Goal: Task Accomplishment & Management: Use online tool/utility

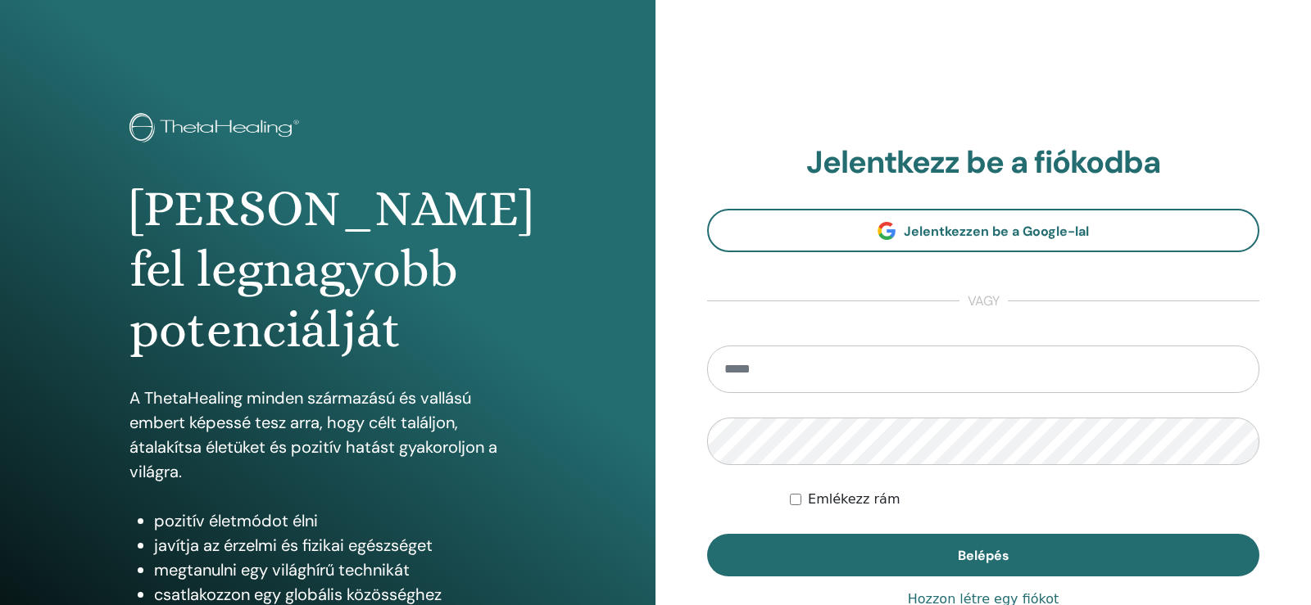
click at [782, 362] on input "email" at bounding box center [983, 370] width 552 height 48
click at [741, 366] on input "email" at bounding box center [983, 370] width 552 height 48
type input "**********"
click at [707, 534] on button "Belépés" at bounding box center [983, 555] width 552 height 43
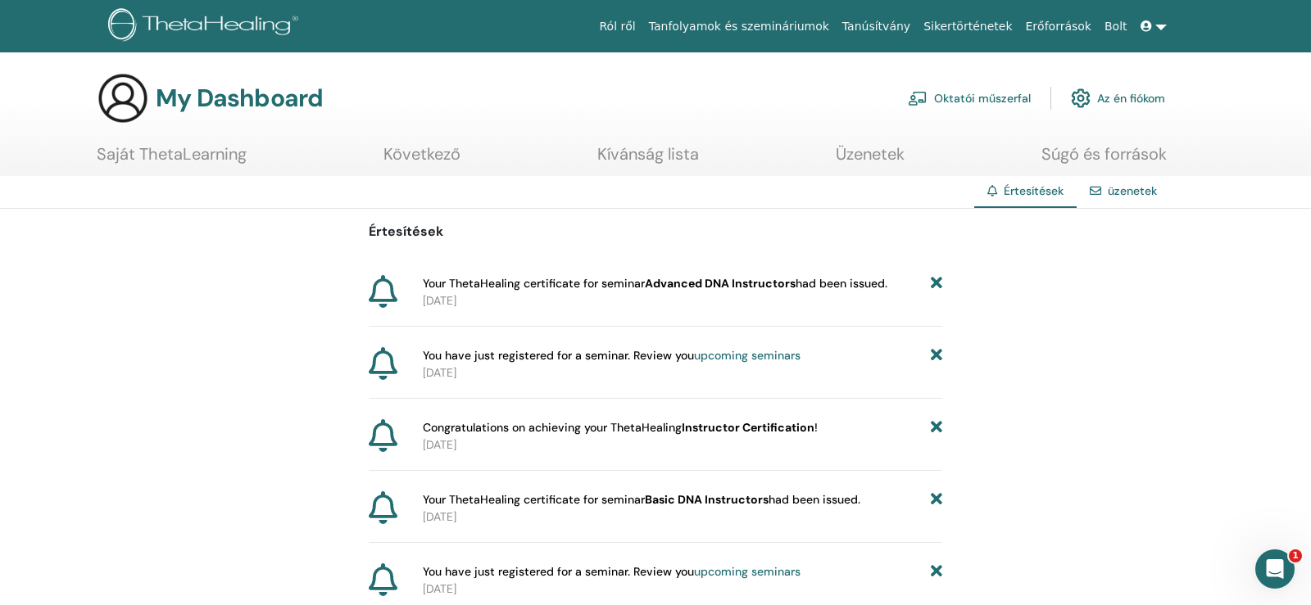
click at [374, 296] on icon at bounding box center [383, 291] width 29 height 33
click at [378, 290] on icon at bounding box center [383, 291] width 29 height 33
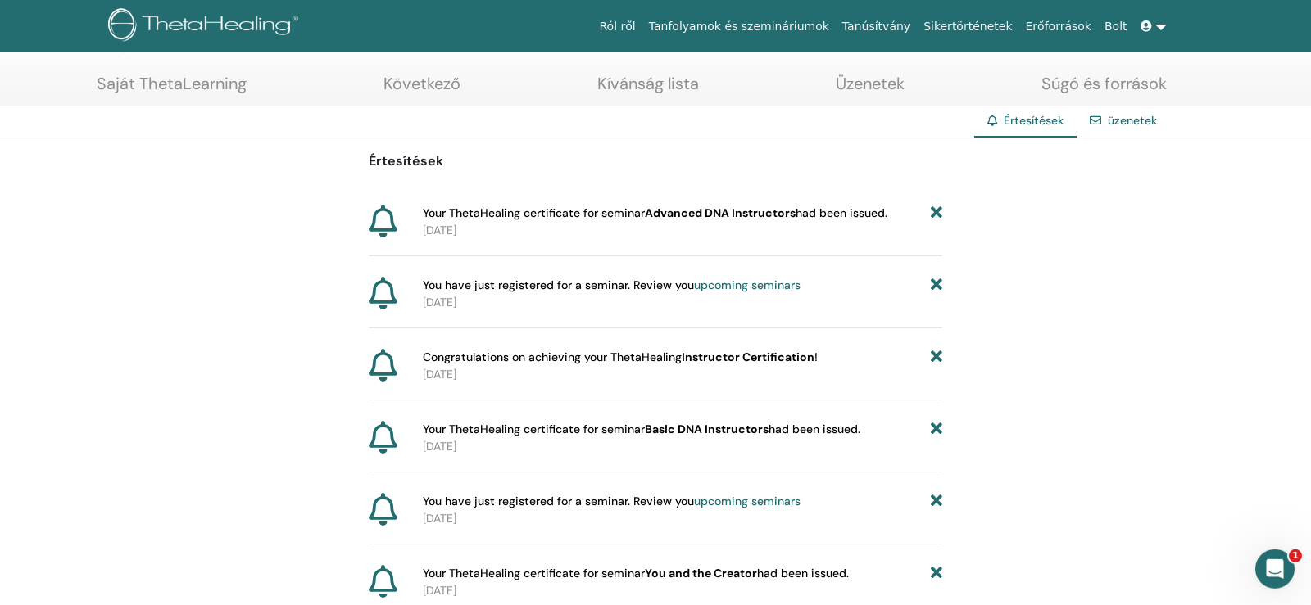
scroll to position [206, 0]
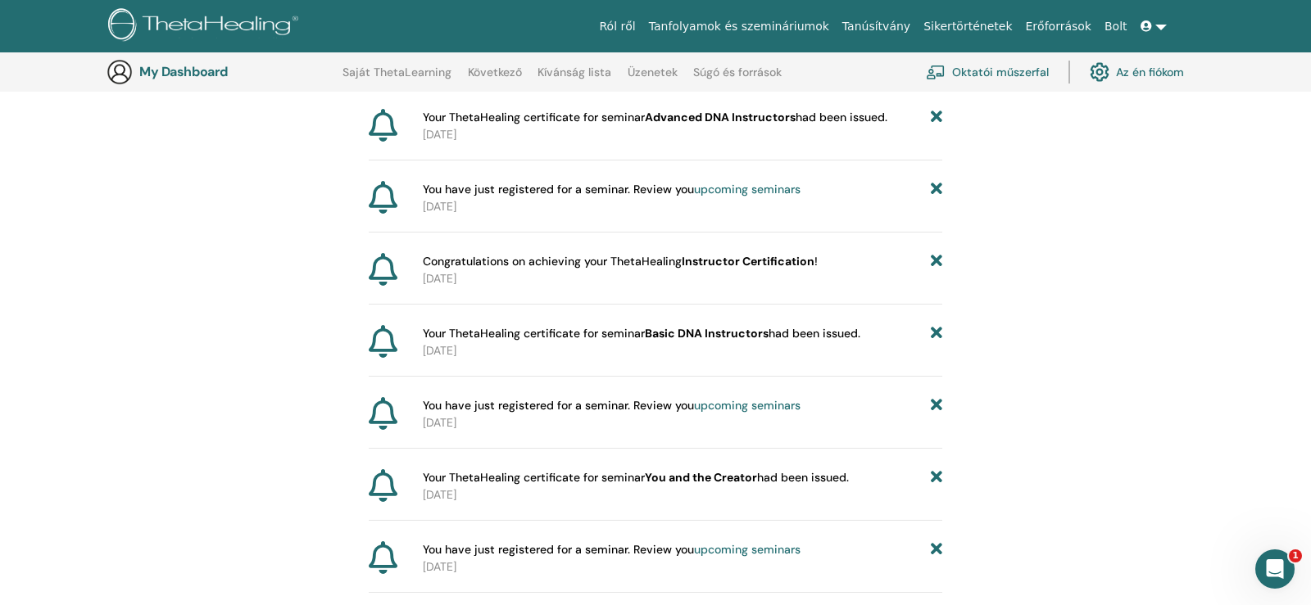
click at [991, 73] on link "Oktatói műszerfal" at bounding box center [987, 72] width 123 height 36
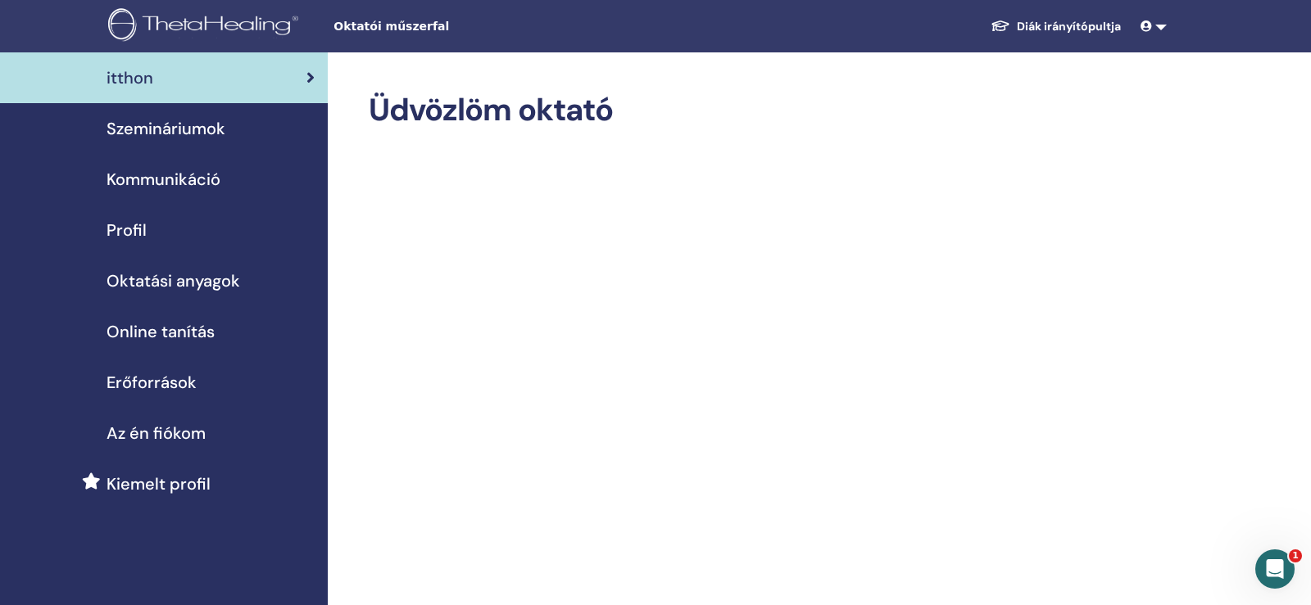
click at [1158, 22] on link at bounding box center [1153, 26] width 39 height 30
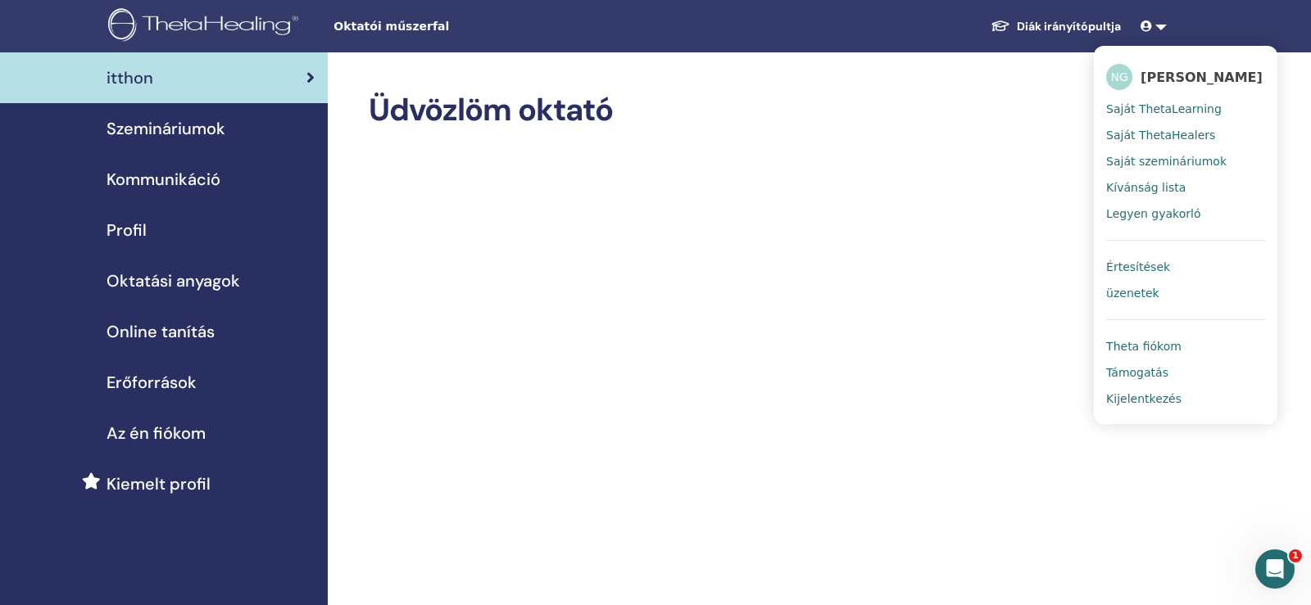
click at [1167, 345] on span "Theta fiókom" at bounding box center [1143, 346] width 75 height 15
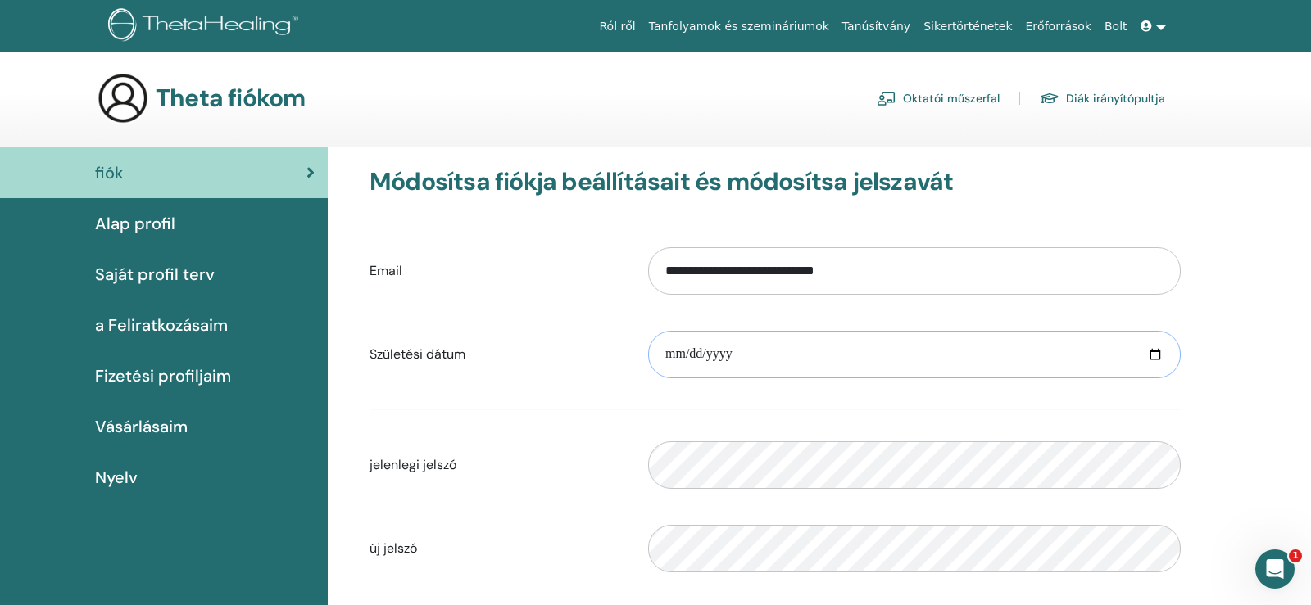
click at [755, 348] on input "date" at bounding box center [914, 355] width 532 height 48
drag, startPoint x: 748, startPoint y: 351, endPoint x: 668, endPoint y: 359, distance: 80.6
click at [668, 359] on input "date" at bounding box center [914, 355] width 532 height 48
click at [668, 353] on input "date" at bounding box center [914, 355] width 532 height 48
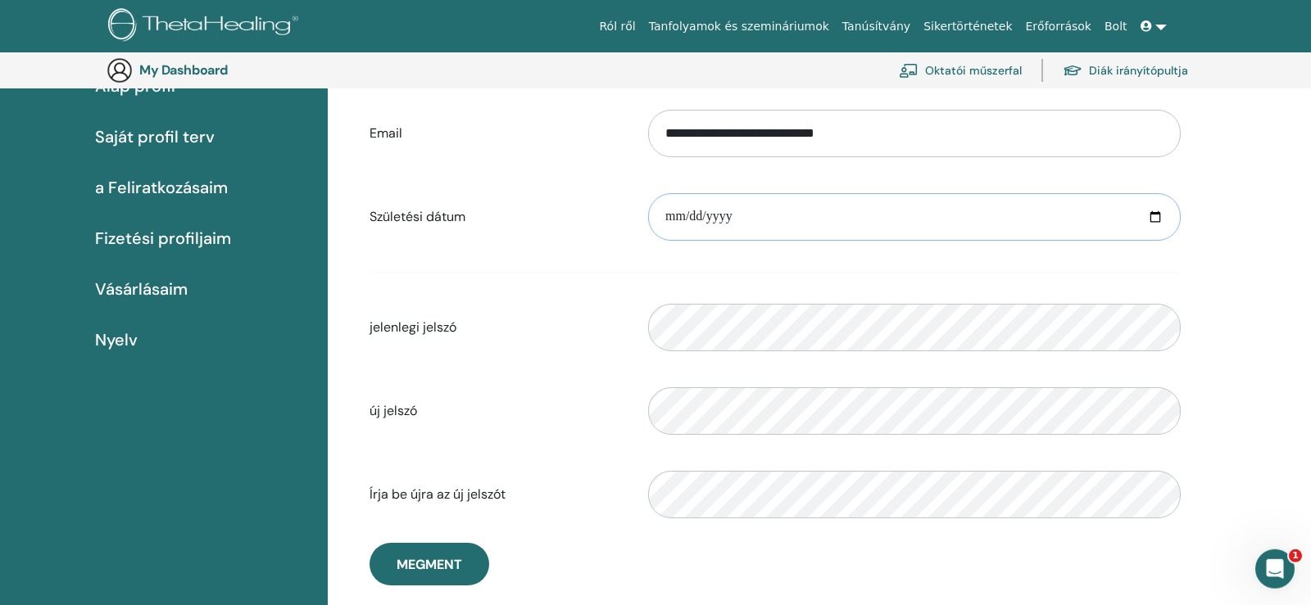
scroll to position [287, 0]
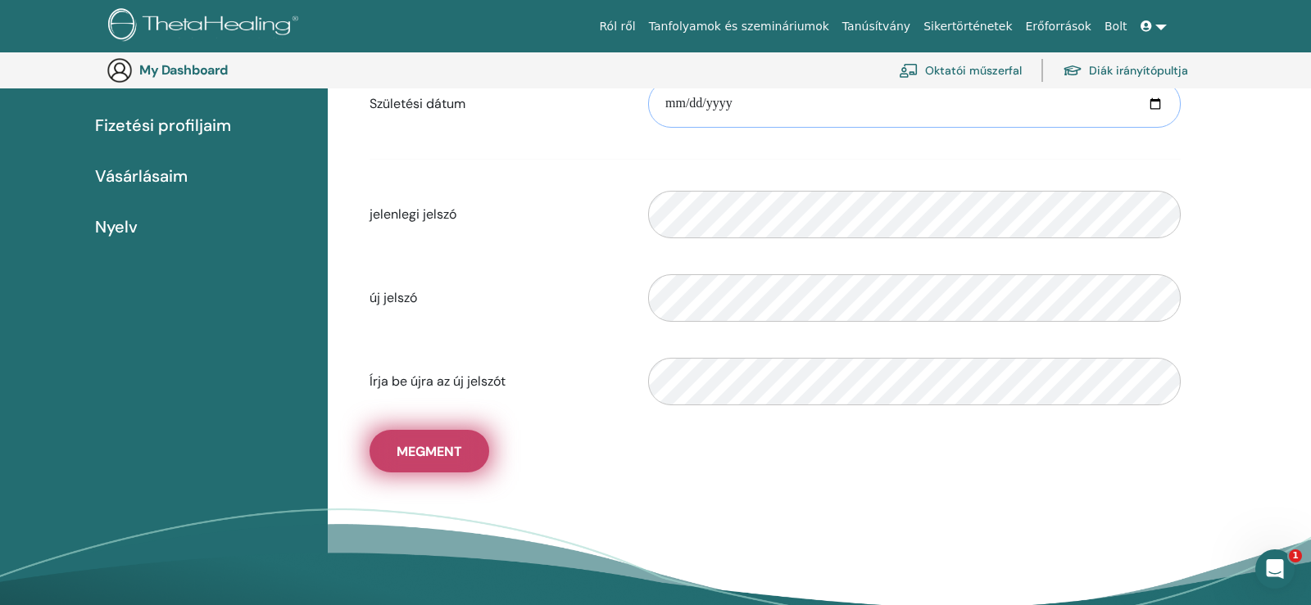
type input "**********"
click at [453, 459] on span "Megment" at bounding box center [429, 451] width 66 height 17
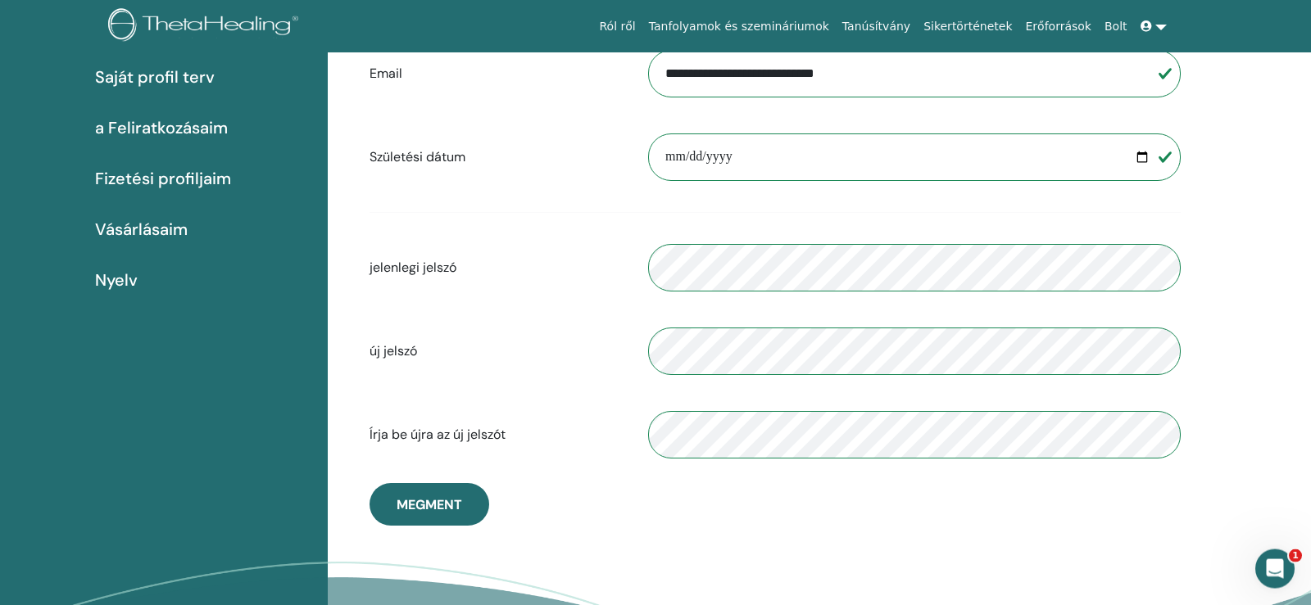
scroll to position [0, 0]
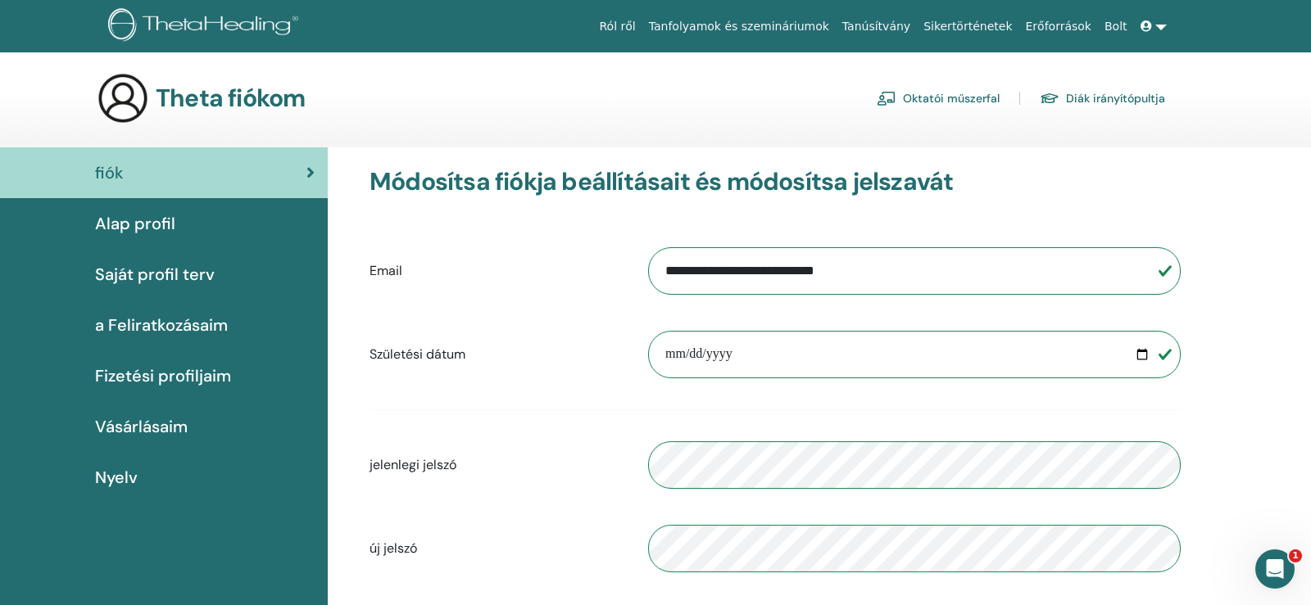
click at [166, 288] on link "Saját profil terv" at bounding box center [164, 274] width 328 height 51
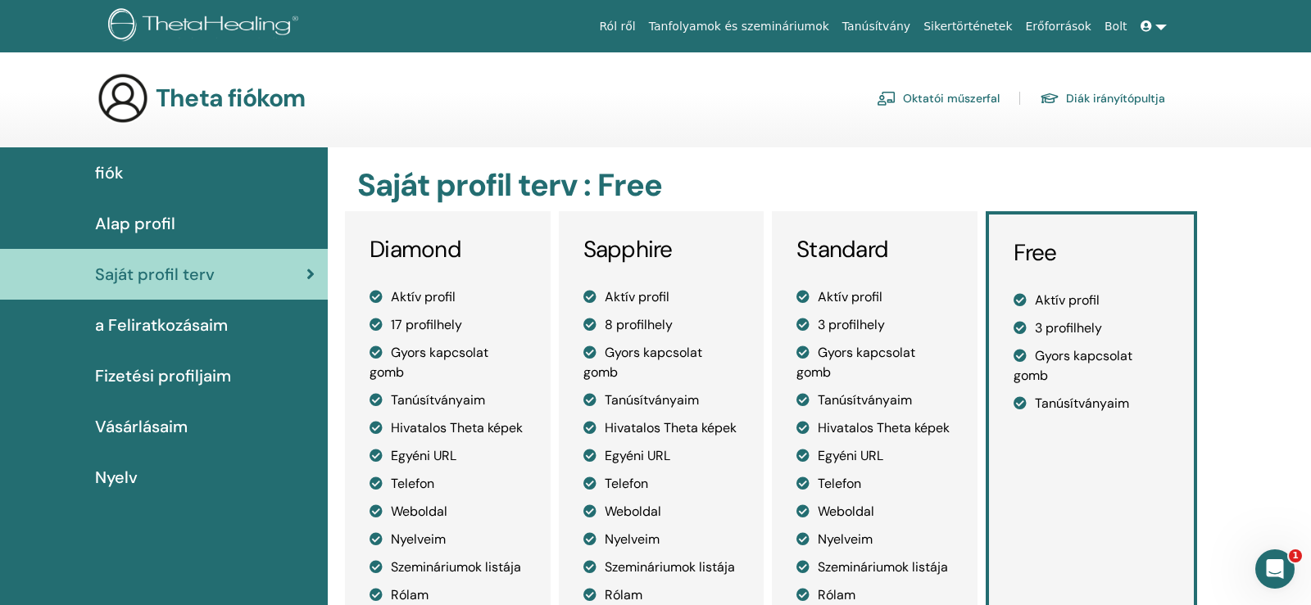
click at [173, 377] on span "Fizetési profiljaim" at bounding box center [163, 376] width 136 height 25
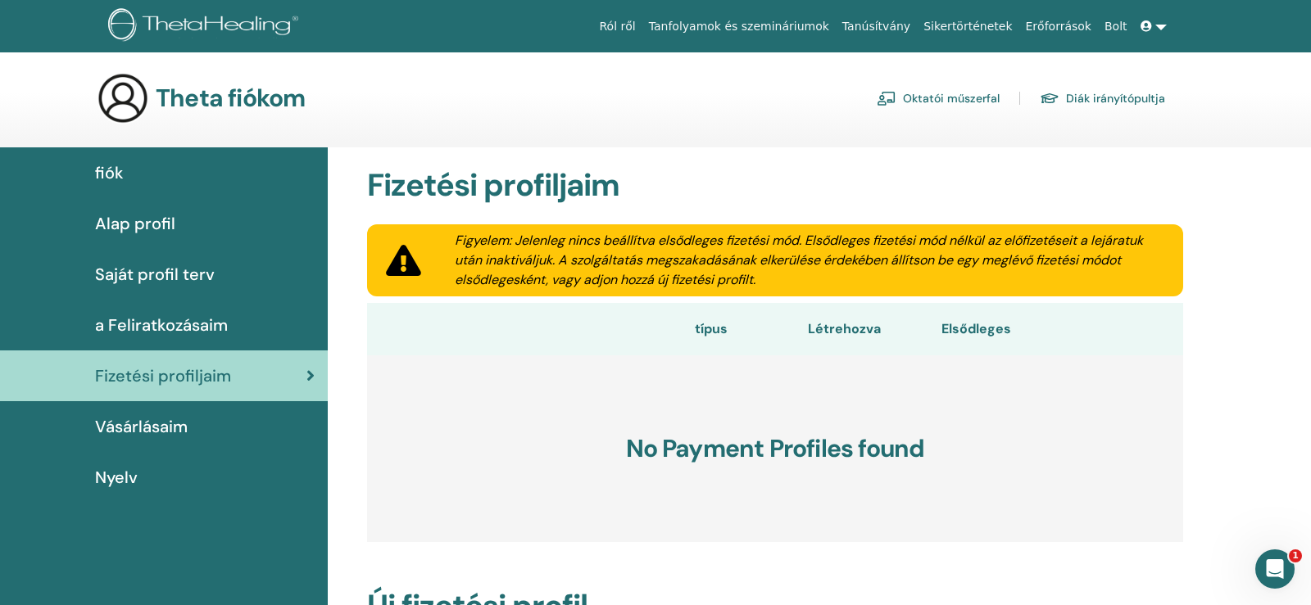
click at [138, 436] on span "Vásárlásaim" at bounding box center [141, 427] width 93 height 25
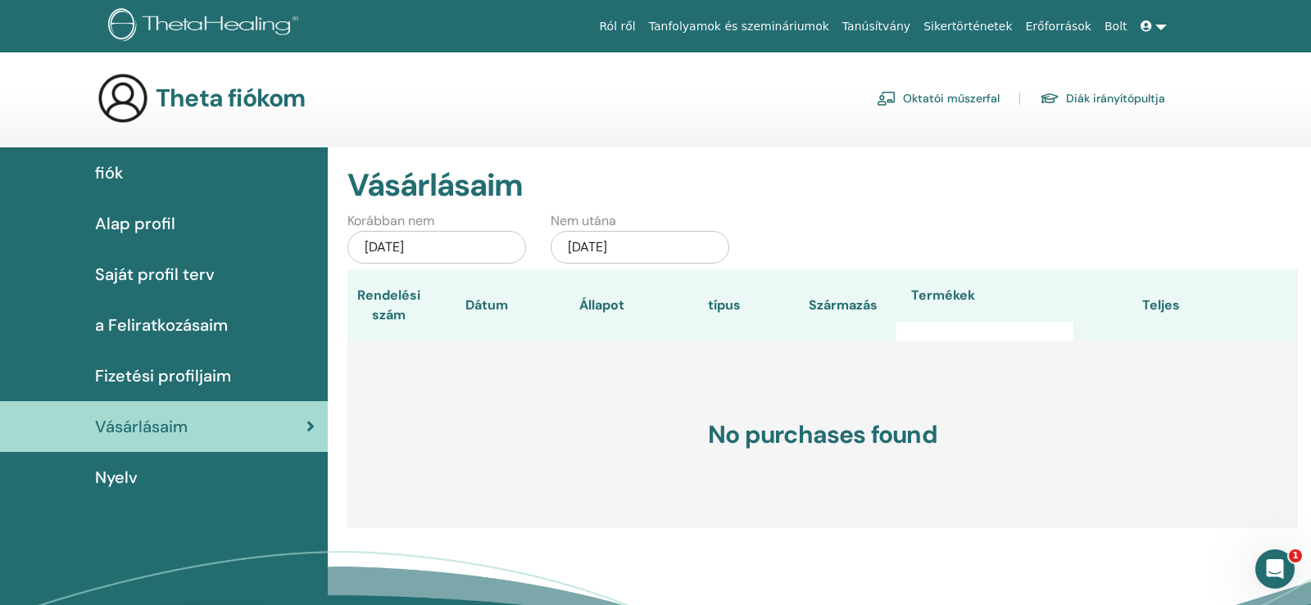
click at [121, 477] on span "Nyelv" at bounding box center [116, 477] width 43 height 25
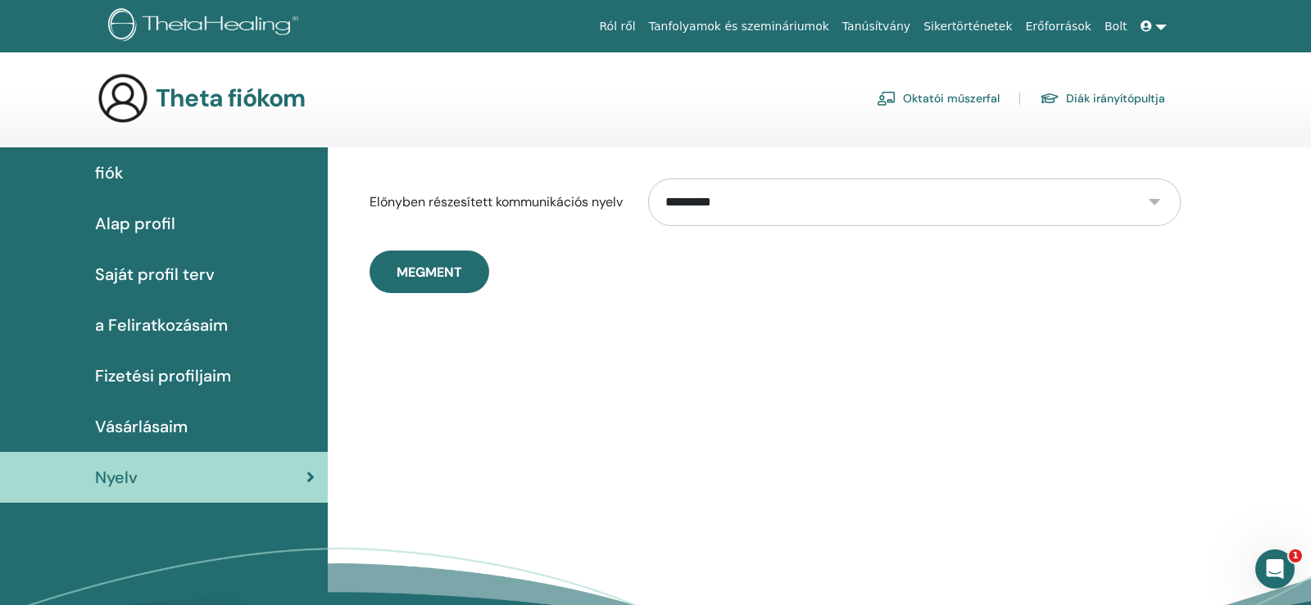
drag, startPoint x: 116, startPoint y: 163, endPoint x: 107, endPoint y: 167, distance: 9.2
click at [111, 165] on span "fiók" at bounding box center [109, 173] width 29 height 25
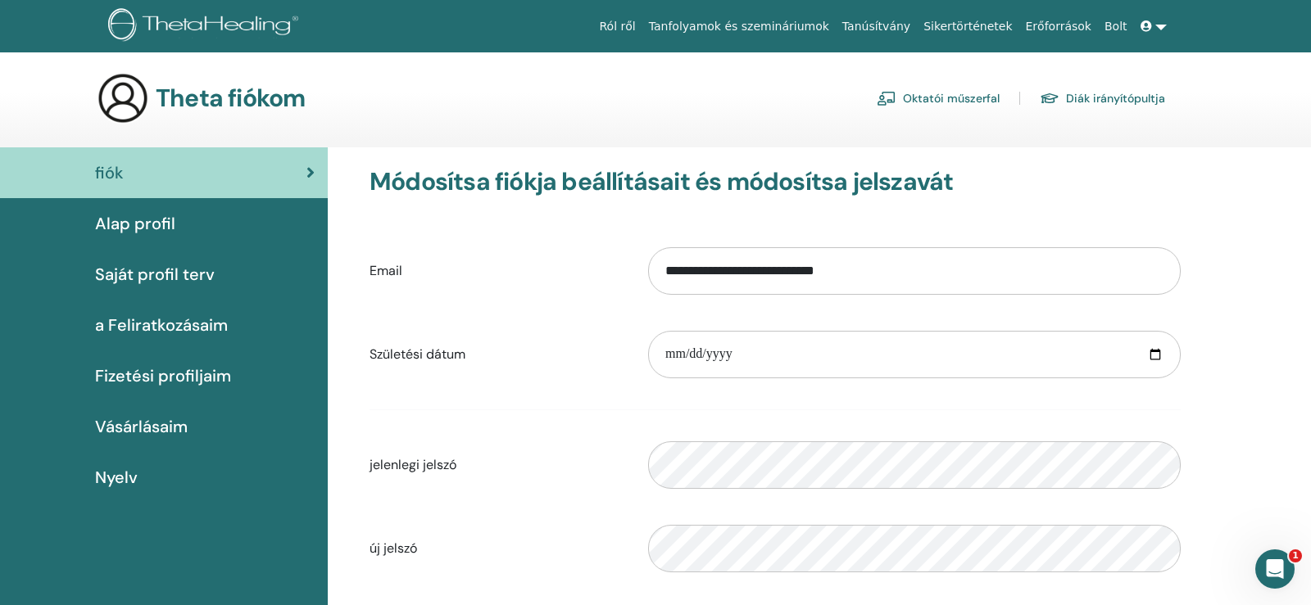
click at [916, 97] on link "Oktatói műszerfal" at bounding box center [938, 98] width 123 height 26
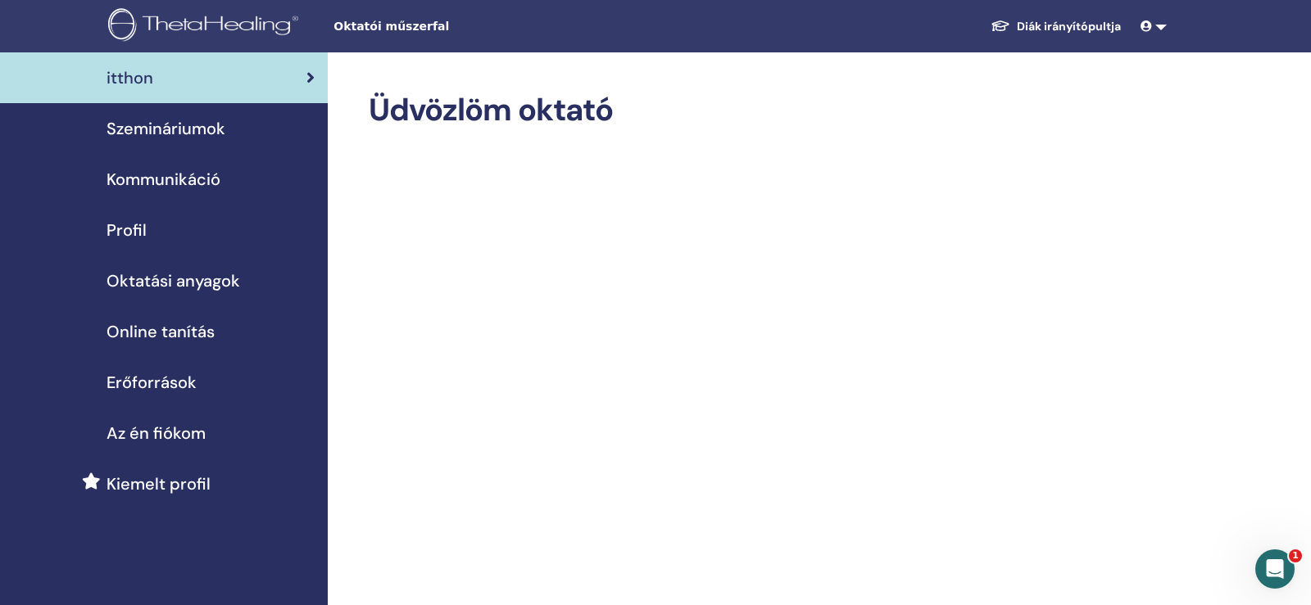
click at [172, 133] on span "Szemináriumok" at bounding box center [165, 128] width 119 height 25
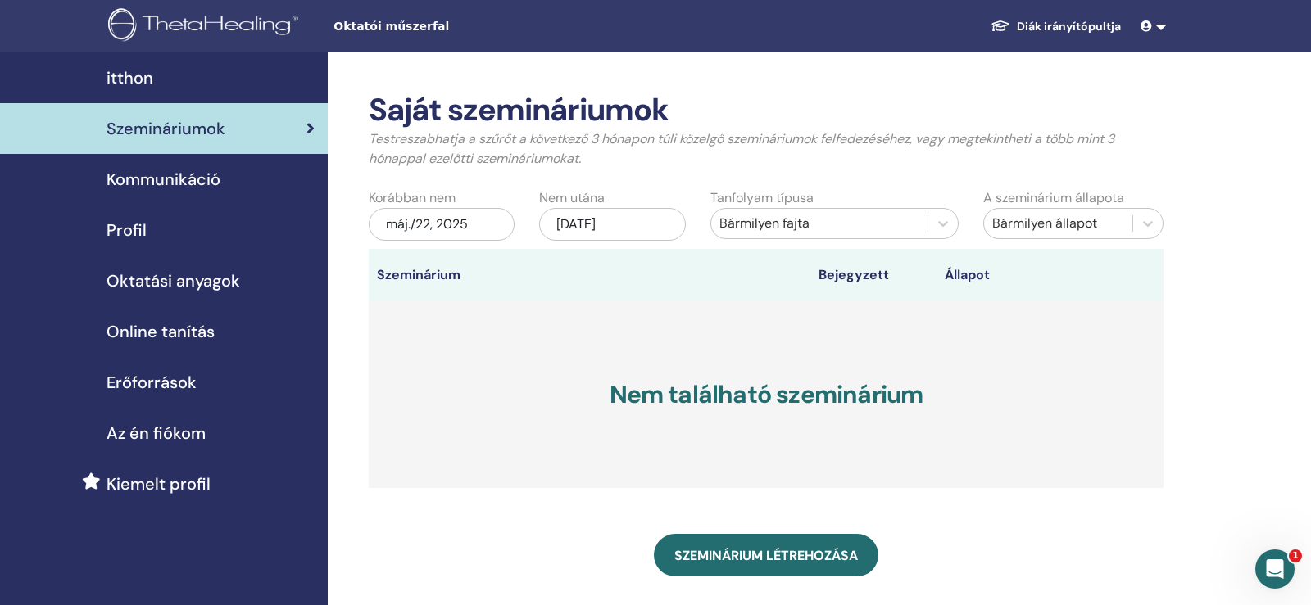
click at [498, 230] on div "máj./22, 2025" at bounding box center [442, 224] width 146 height 33
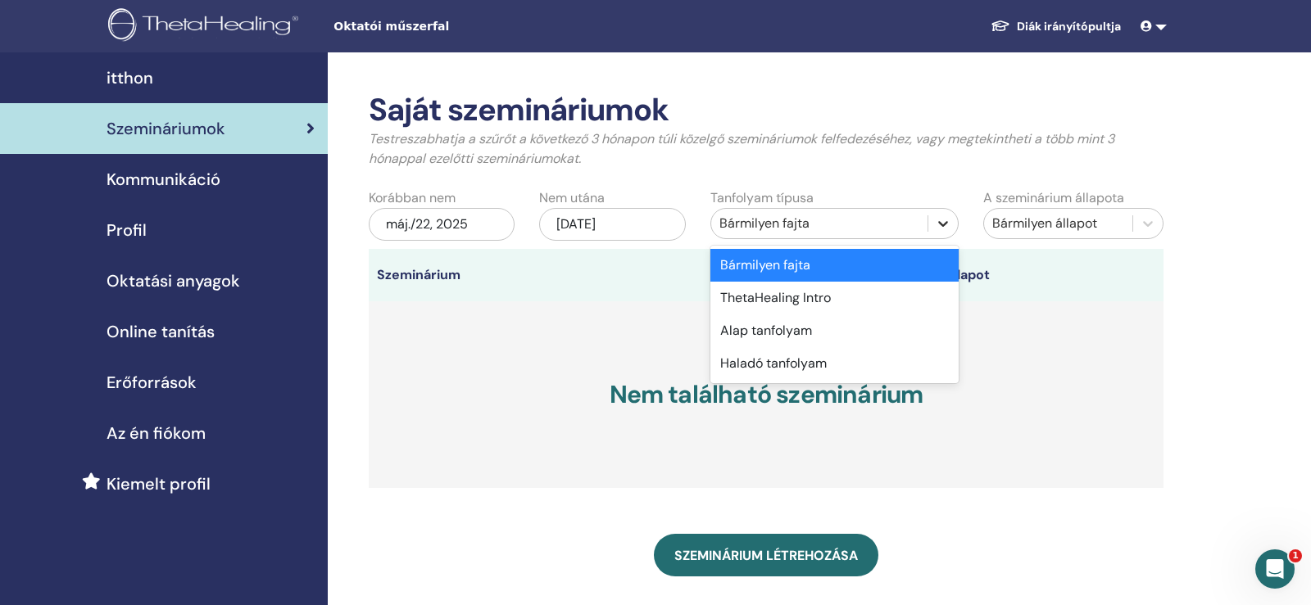
click at [941, 226] on icon at bounding box center [943, 223] width 16 height 16
click at [779, 334] on div "Alap tanfolyam" at bounding box center [834, 331] width 248 height 33
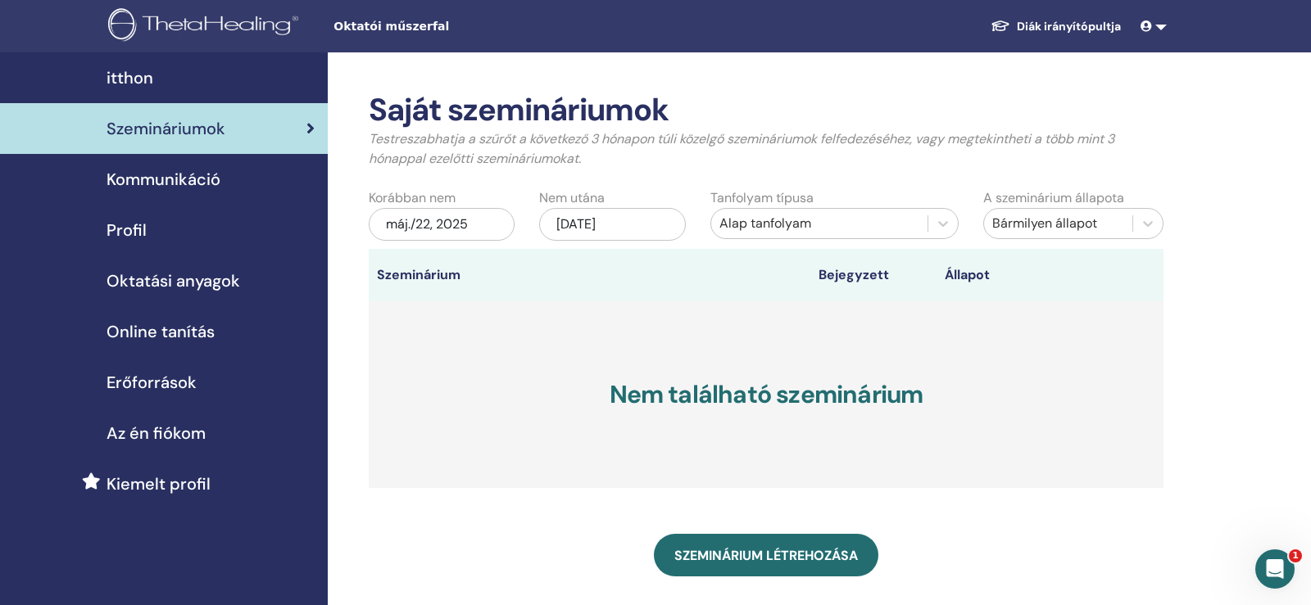
click at [483, 222] on div "máj./22, 2025" at bounding box center [442, 224] width 146 height 33
click at [645, 222] on div "nov./22, 2025" at bounding box center [612, 224] width 146 height 33
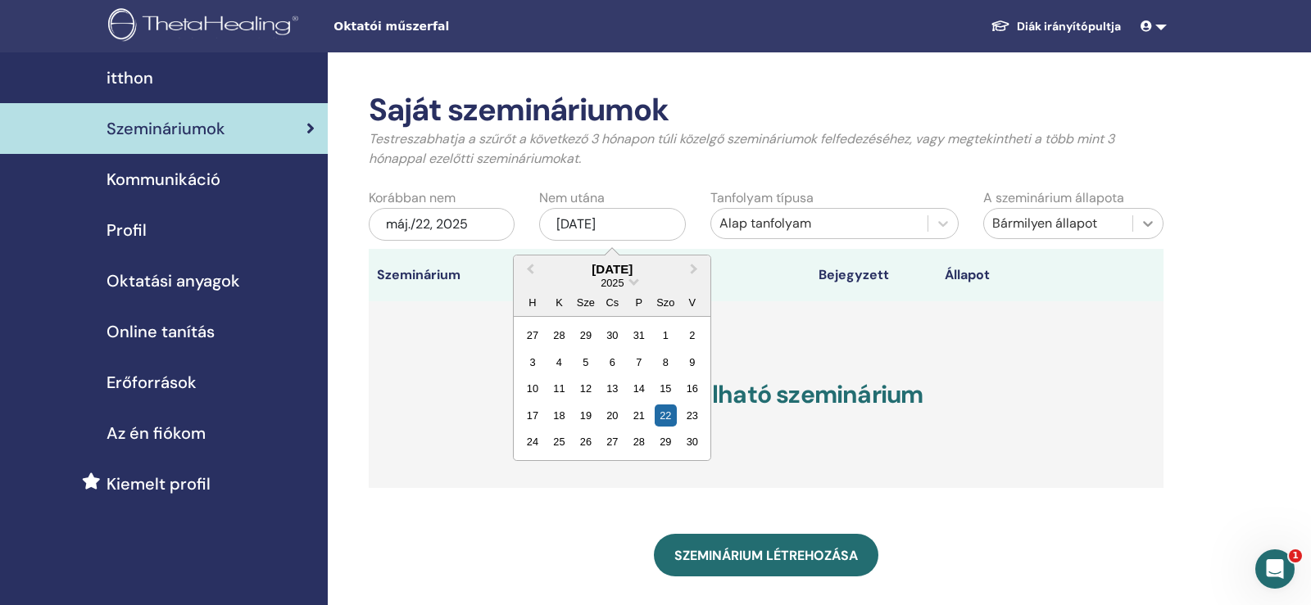
click at [1153, 229] on icon at bounding box center [1147, 223] width 16 height 16
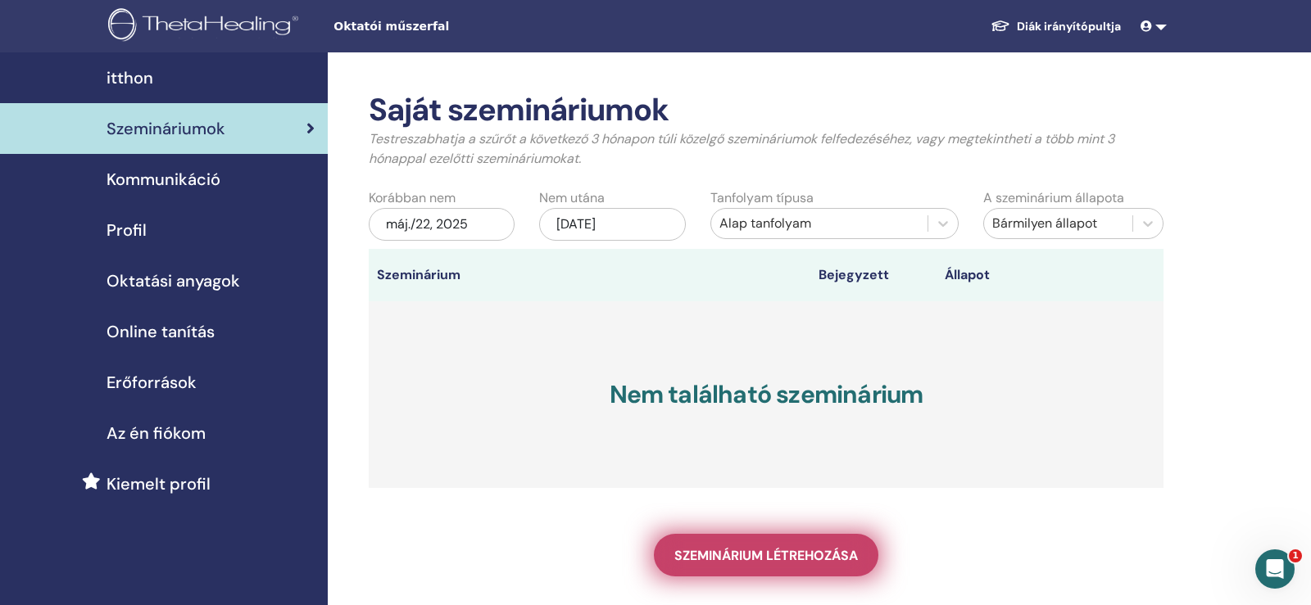
click at [741, 553] on span "Szeminárium létrehozása" at bounding box center [765, 555] width 183 height 17
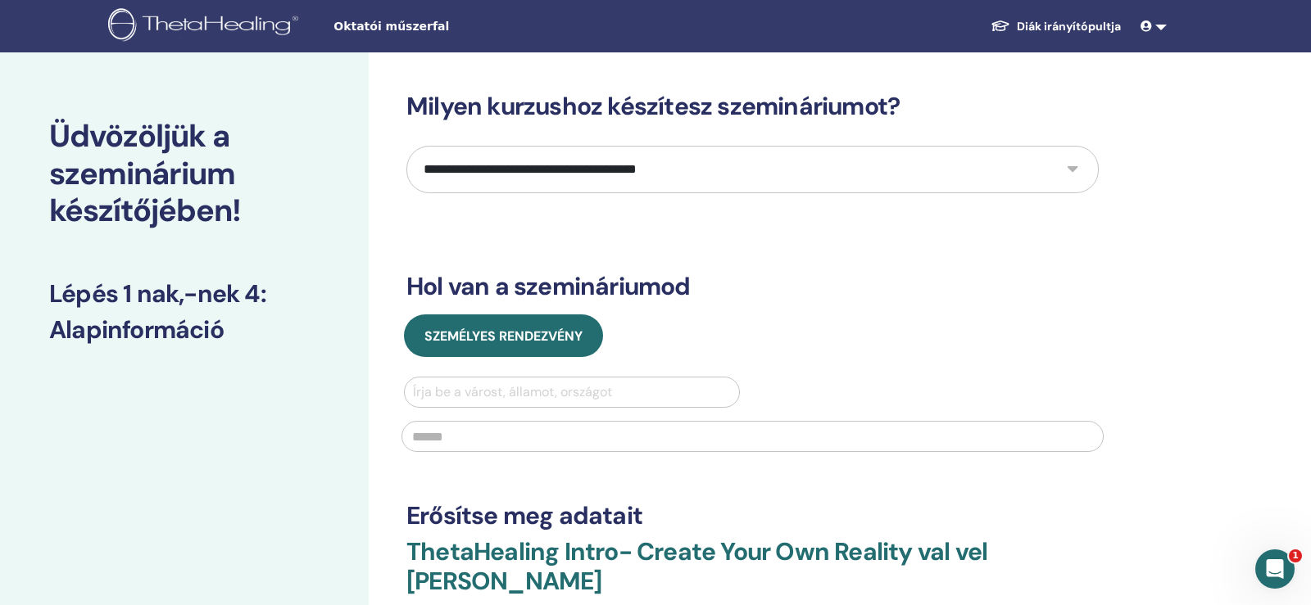
click at [406, 146] on select "**********" at bounding box center [752, 170] width 692 height 48
select select "*"
click option "*********" at bounding box center [0, 0] width 0 height 0
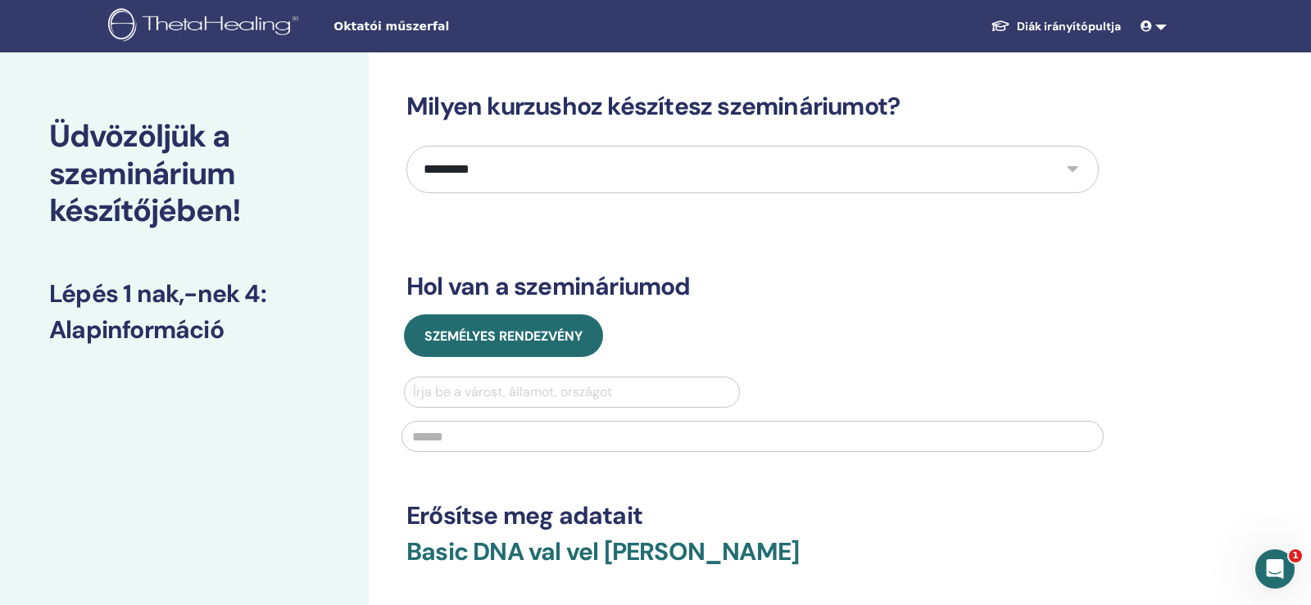
scroll to position [167, 0]
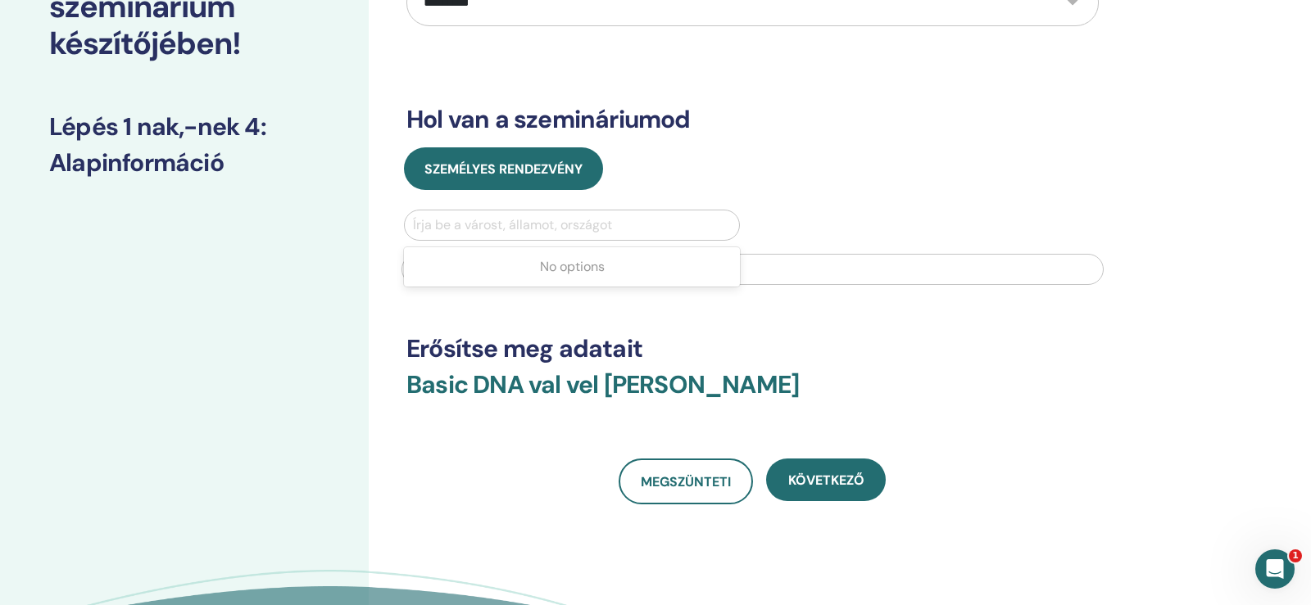
click at [493, 221] on div at bounding box center [572, 225] width 318 height 23
type input "*"
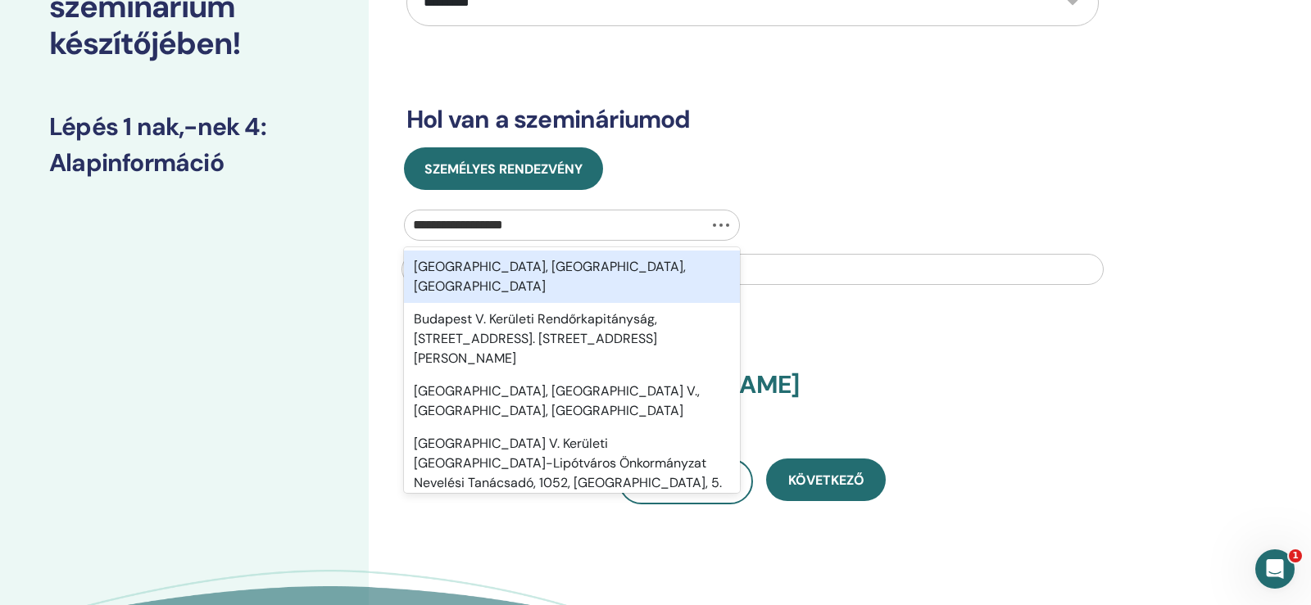
type input "**********"
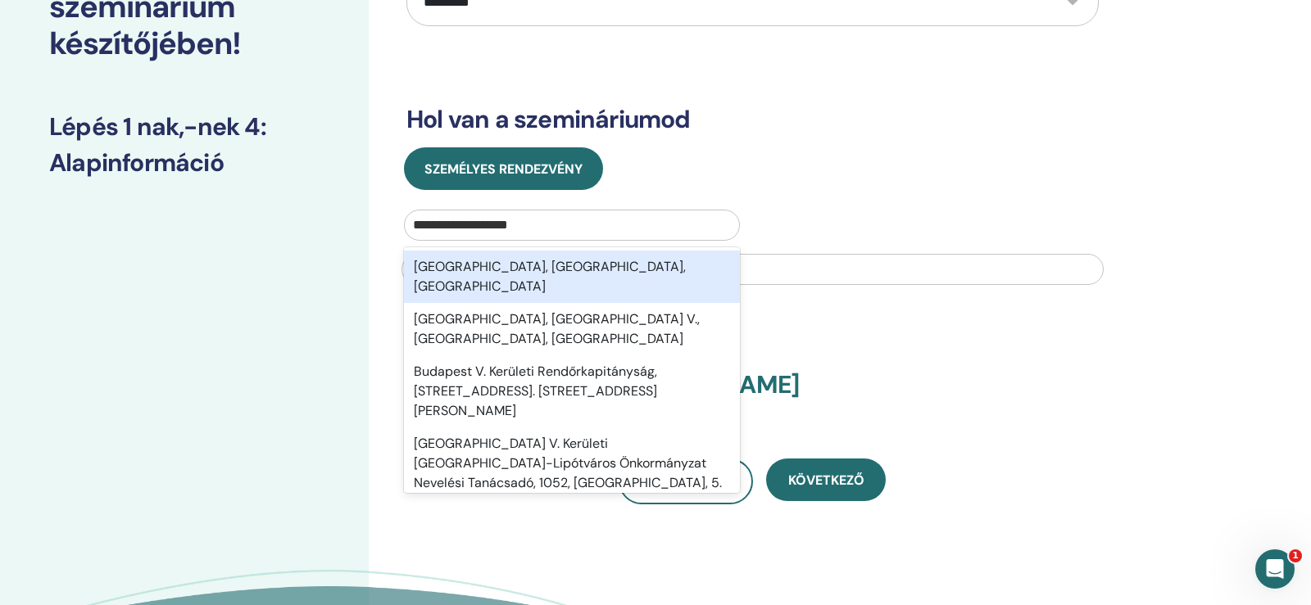
click at [532, 270] on div "[GEOGRAPHIC_DATA], [GEOGRAPHIC_DATA], [GEOGRAPHIC_DATA]" at bounding box center [572, 277] width 336 height 52
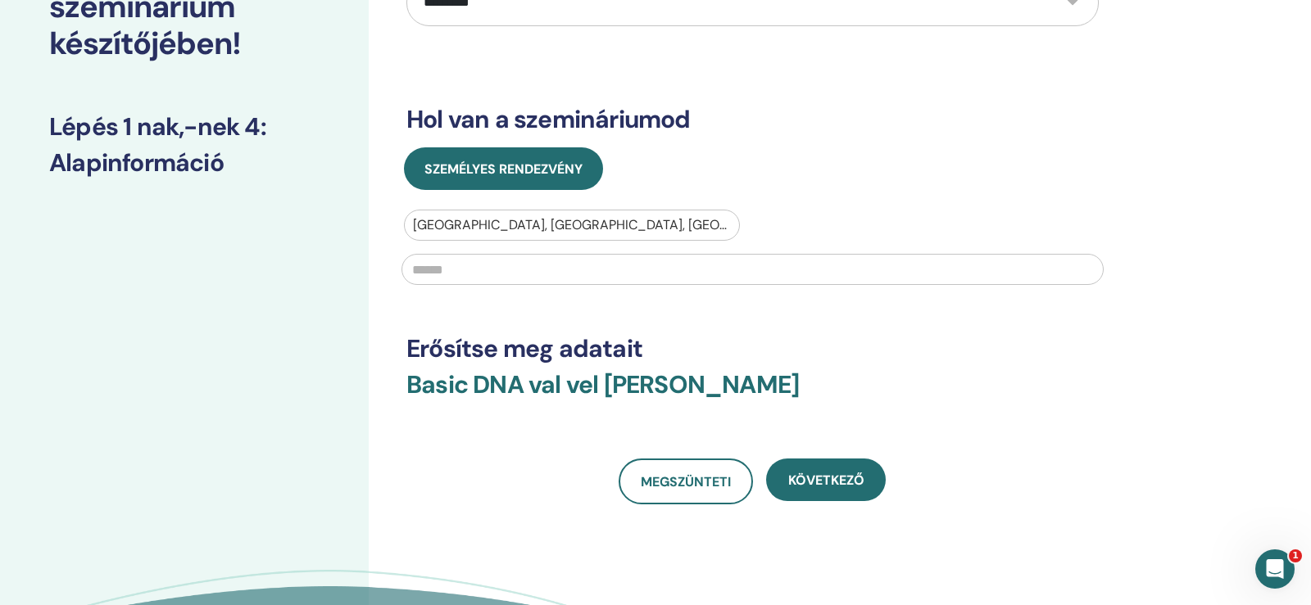
click at [483, 270] on input "text" at bounding box center [752, 269] width 702 height 31
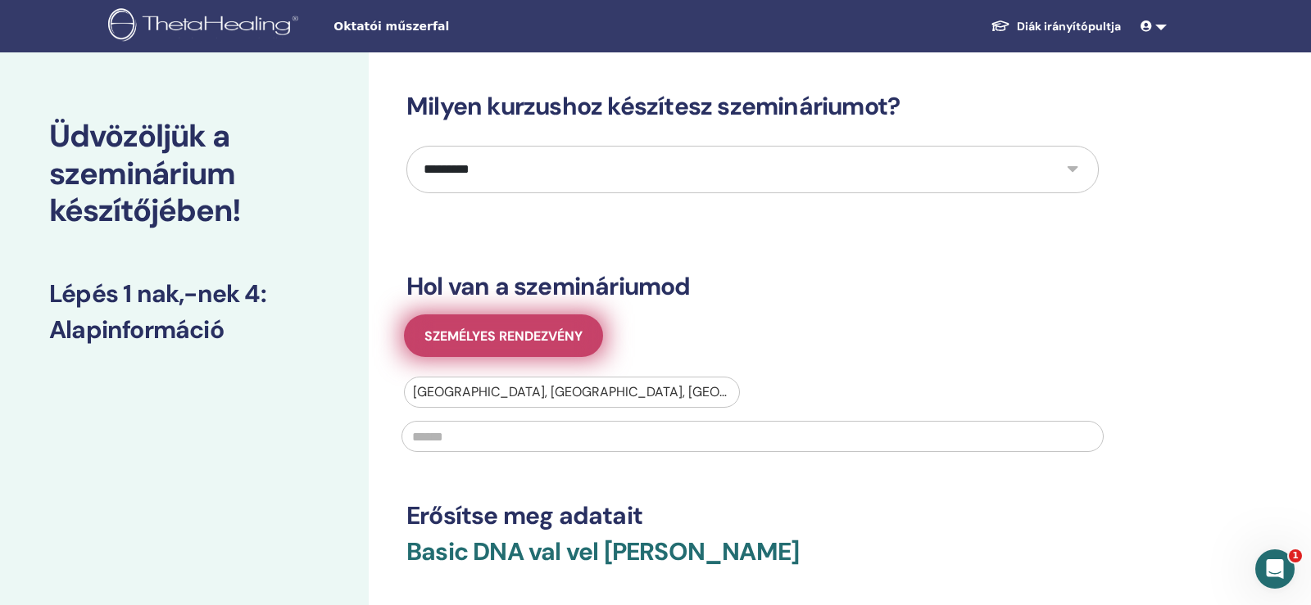
click at [534, 334] on span "Személyes rendezvény" at bounding box center [503, 336] width 158 height 17
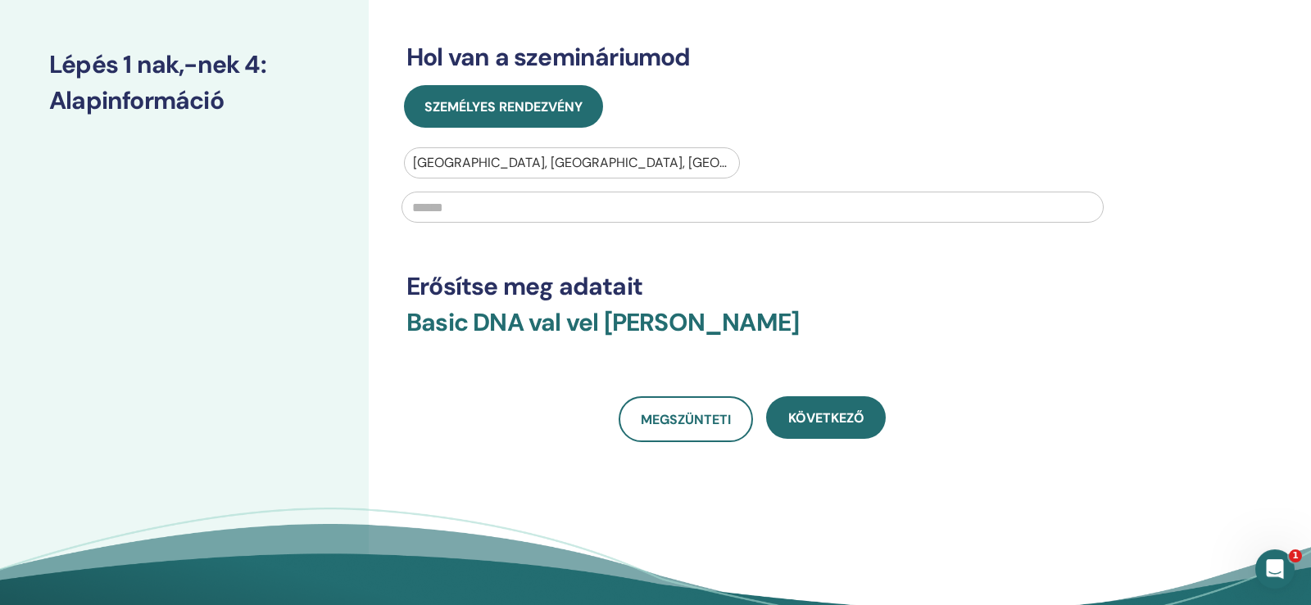
scroll to position [251, 0]
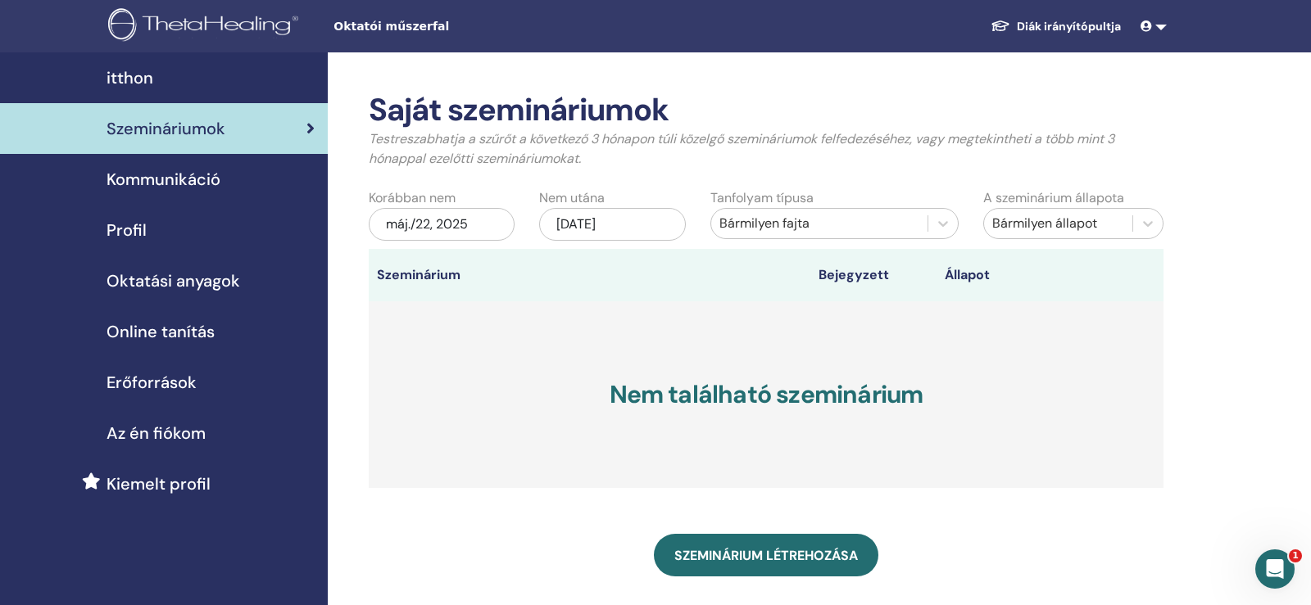
click at [168, 287] on span "Oktatási anyagok" at bounding box center [173, 281] width 134 height 25
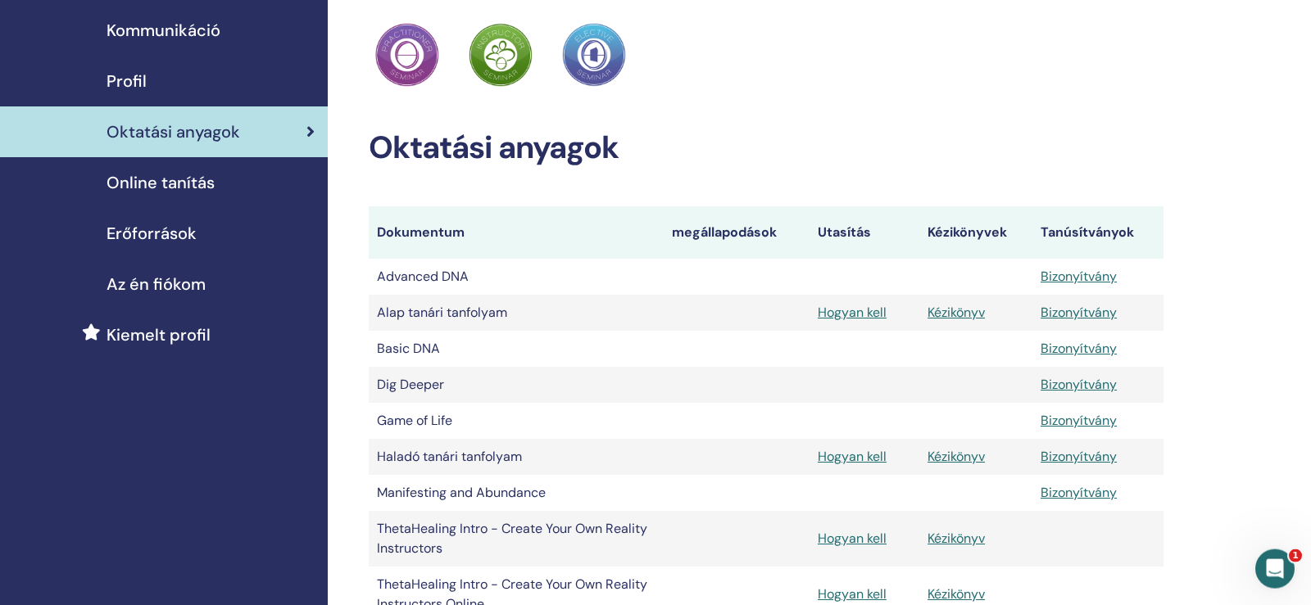
scroll to position [167, 0]
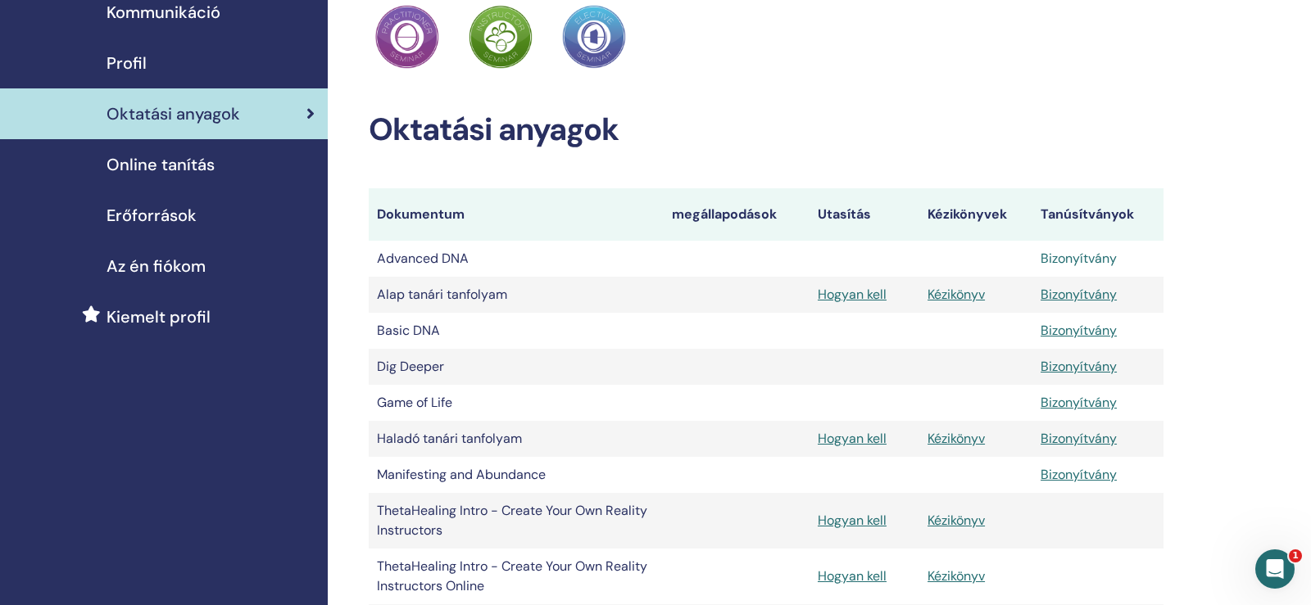
click at [1103, 264] on link "Bizonyítvány" at bounding box center [1078, 258] width 76 height 17
click at [149, 61] on div "Profil" at bounding box center [163, 63] width 301 height 25
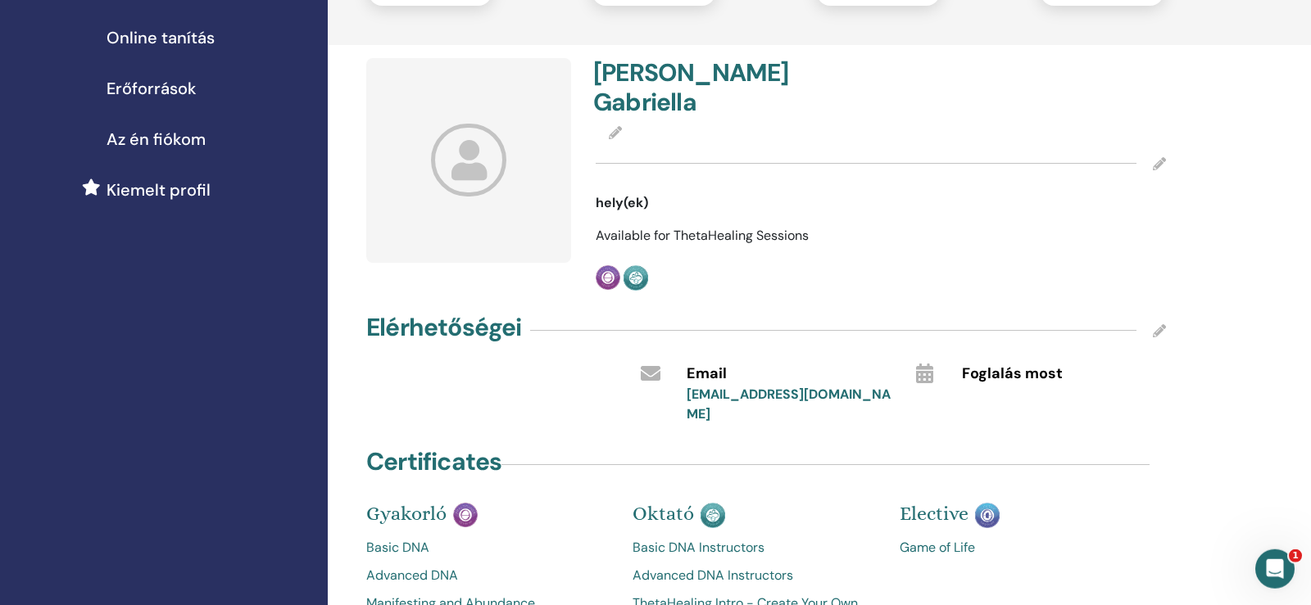
scroll to position [418, 0]
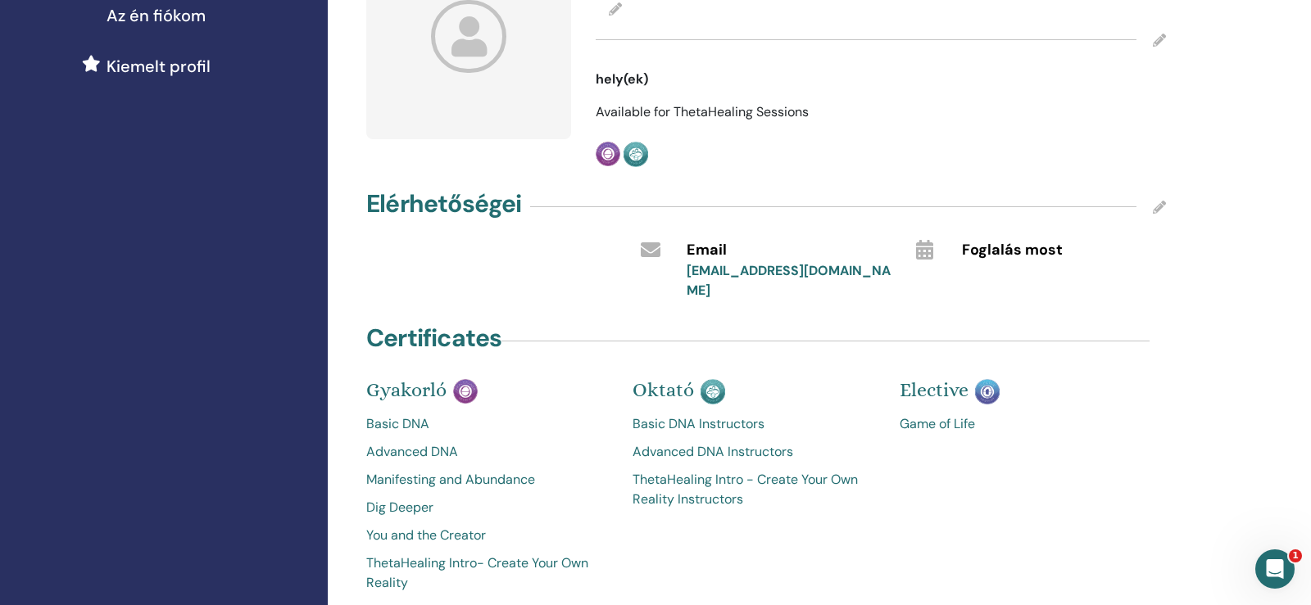
click at [963, 415] on link "Game of Life" at bounding box center [1020, 425] width 242 height 20
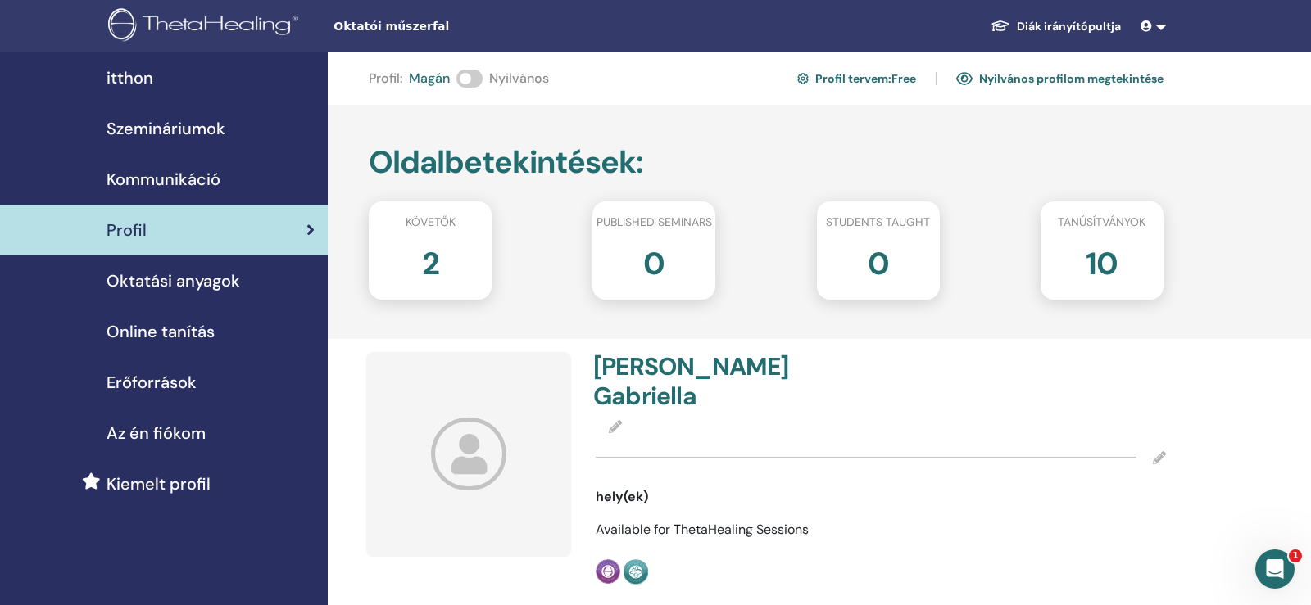
click at [182, 280] on span "Oktatási anyagok" at bounding box center [173, 281] width 134 height 25
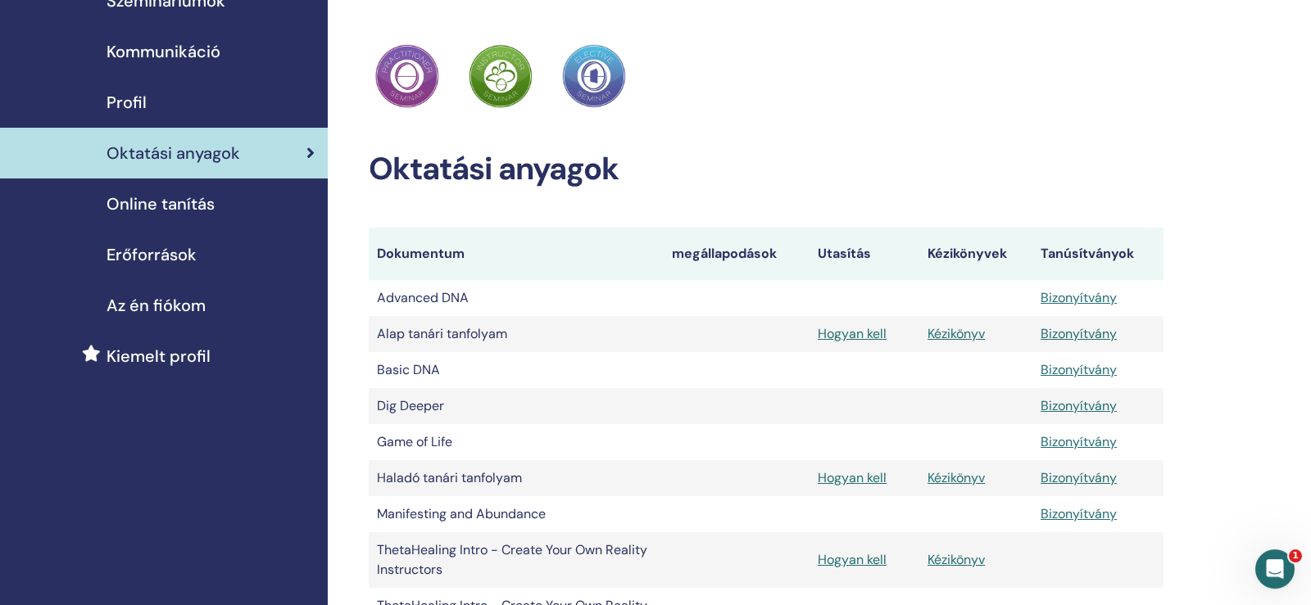
scroll to position [167, 0]
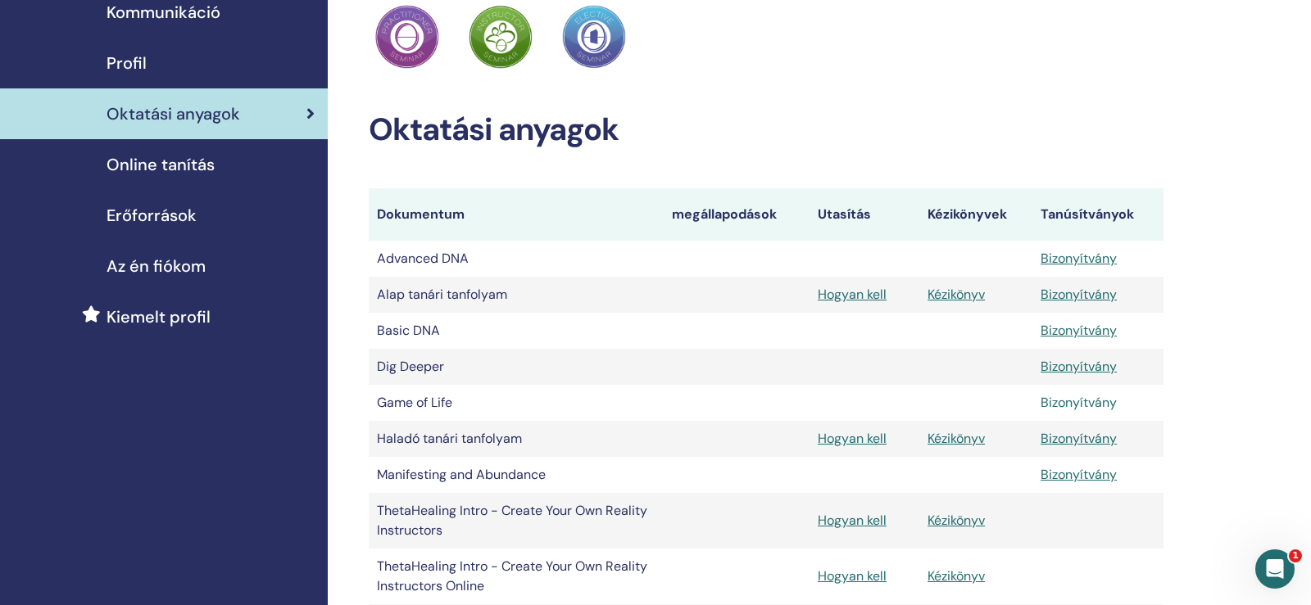
click at [1068, 410] on link "Bizonyítvány" at bounding box center [1078, 402] width 76 height 17
click at [969, 297] on link "Kézikönyv" at bounding box center [955, 294] width 57 height 17
